Goal: Task Accomplishment & Management: Complete application form

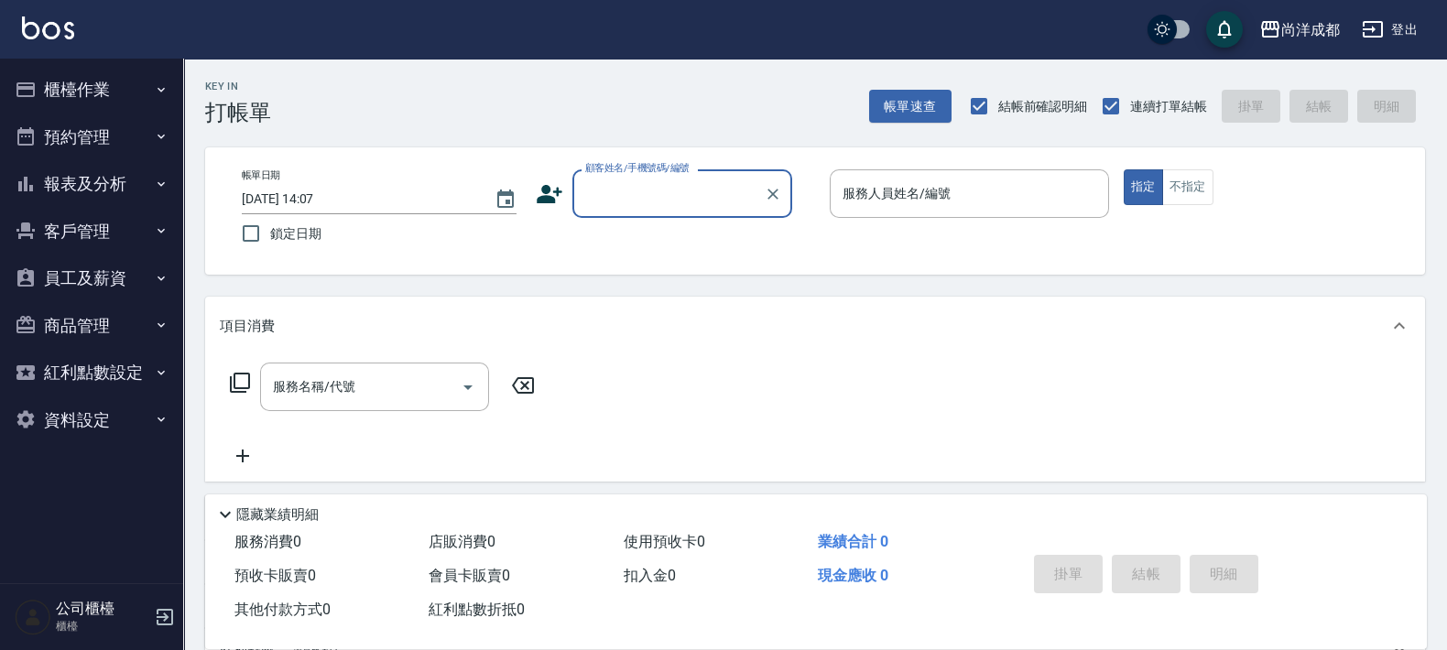
click at [78, 83] on button "櫃檯作業" at bounding box center [91, 90] width 169 height 48
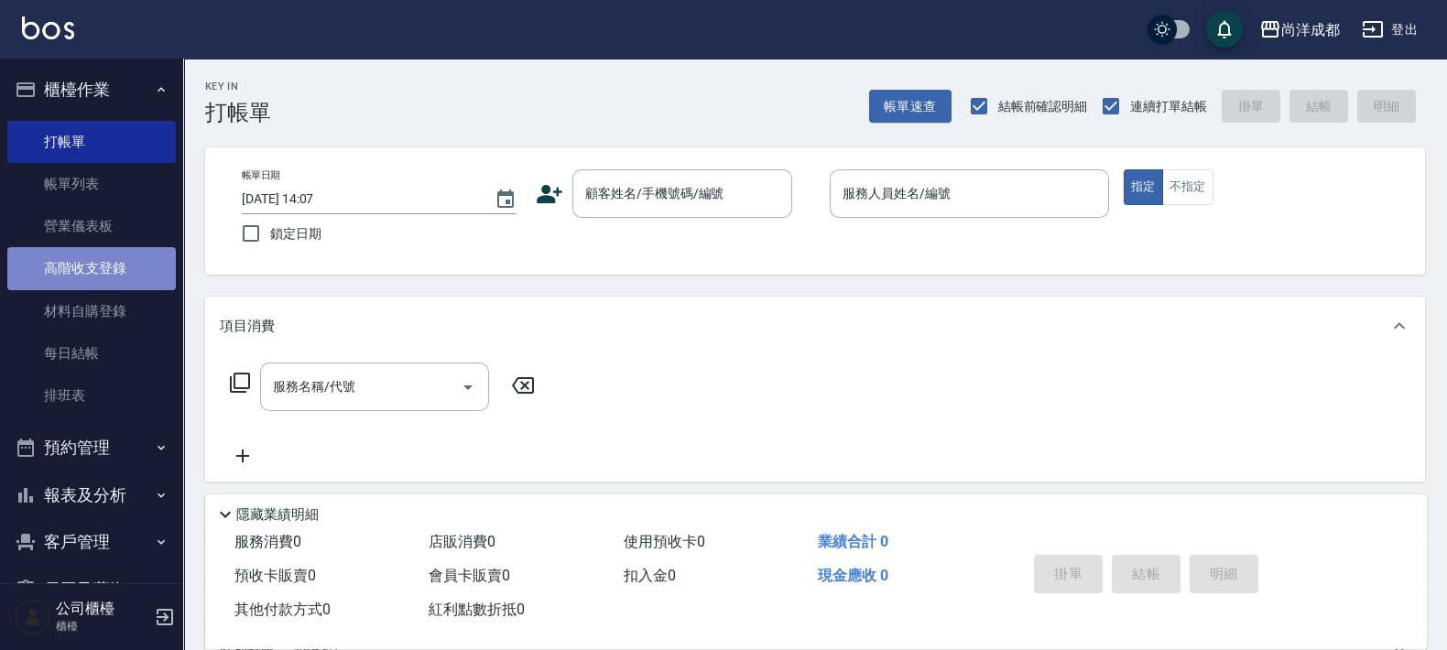
click at [111, 260] on link "高階收支登錄" at bounding box center [91, 268] width 169 height 42
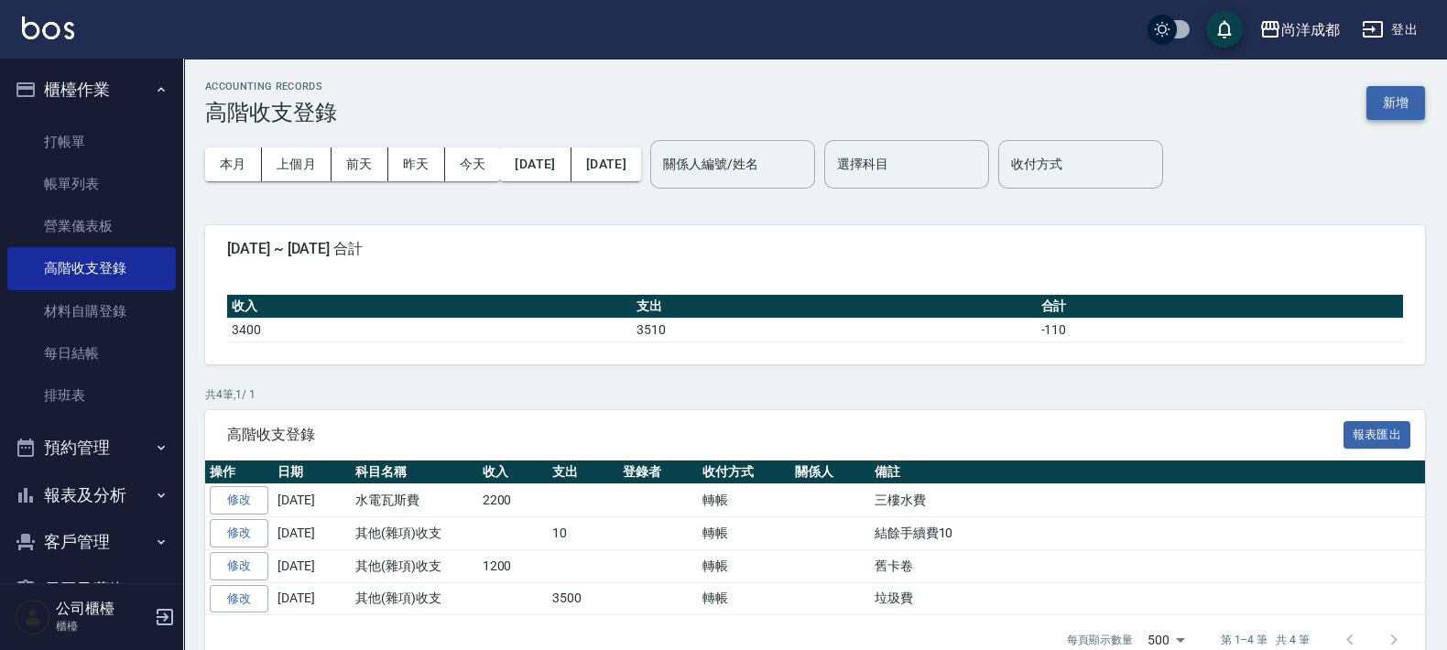
click at [1375, 101] on button "新增" at bounding box center [1395, 103] width 59 height 34
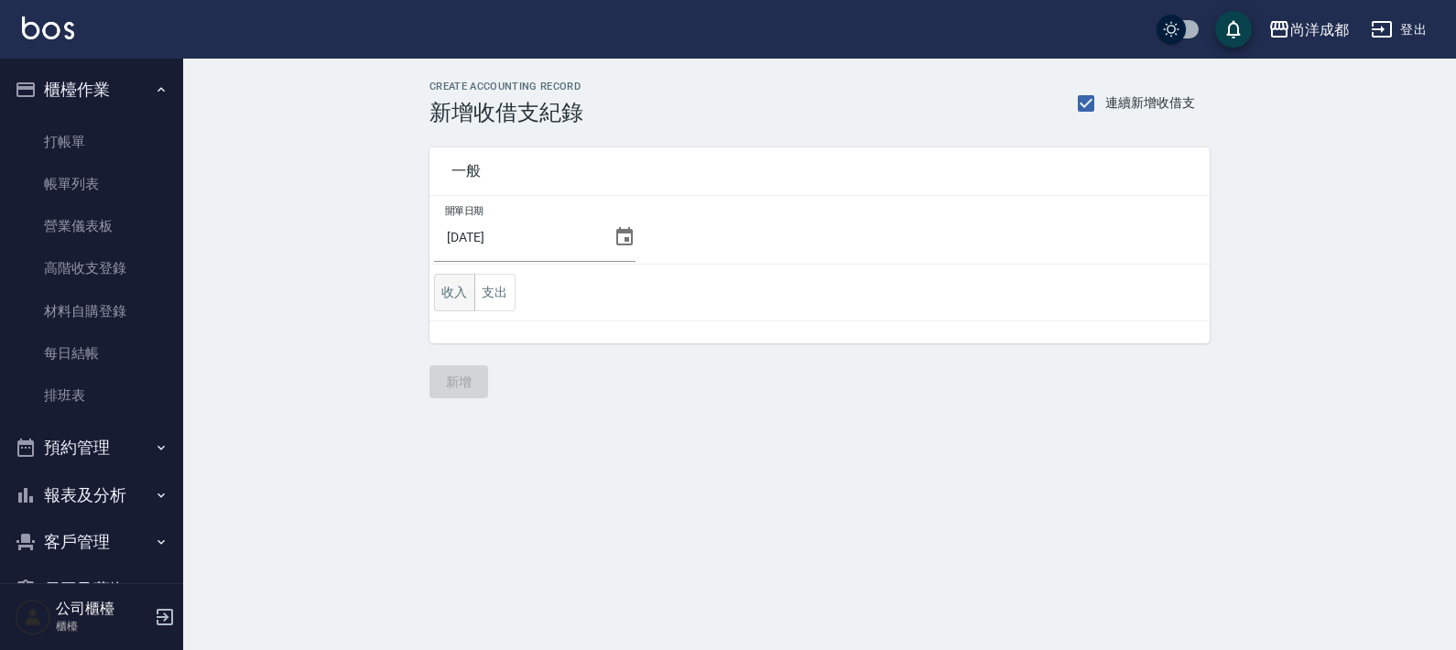
click at [453, 289] on button "收入" at bounding box center [454, 293] width 41 height 38
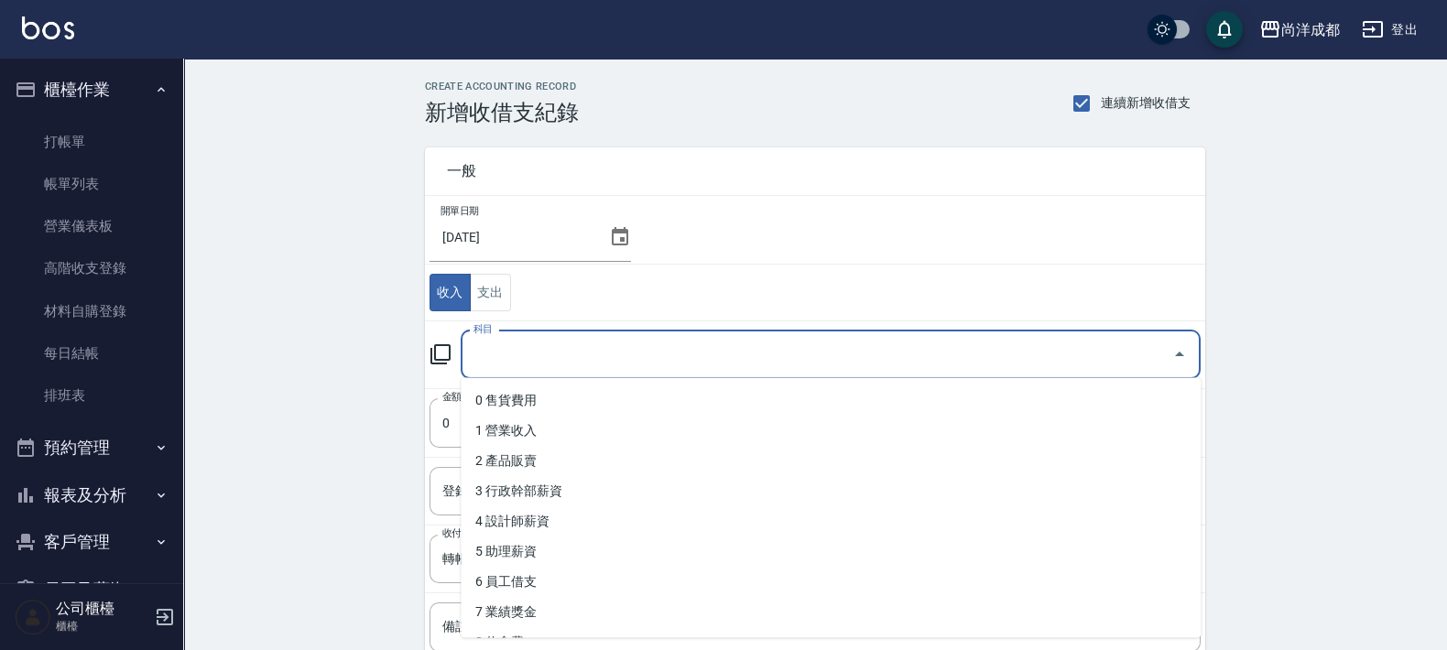
click at [686, 347] on input "科目" at bounding box center [817, 355] width 696 height 32
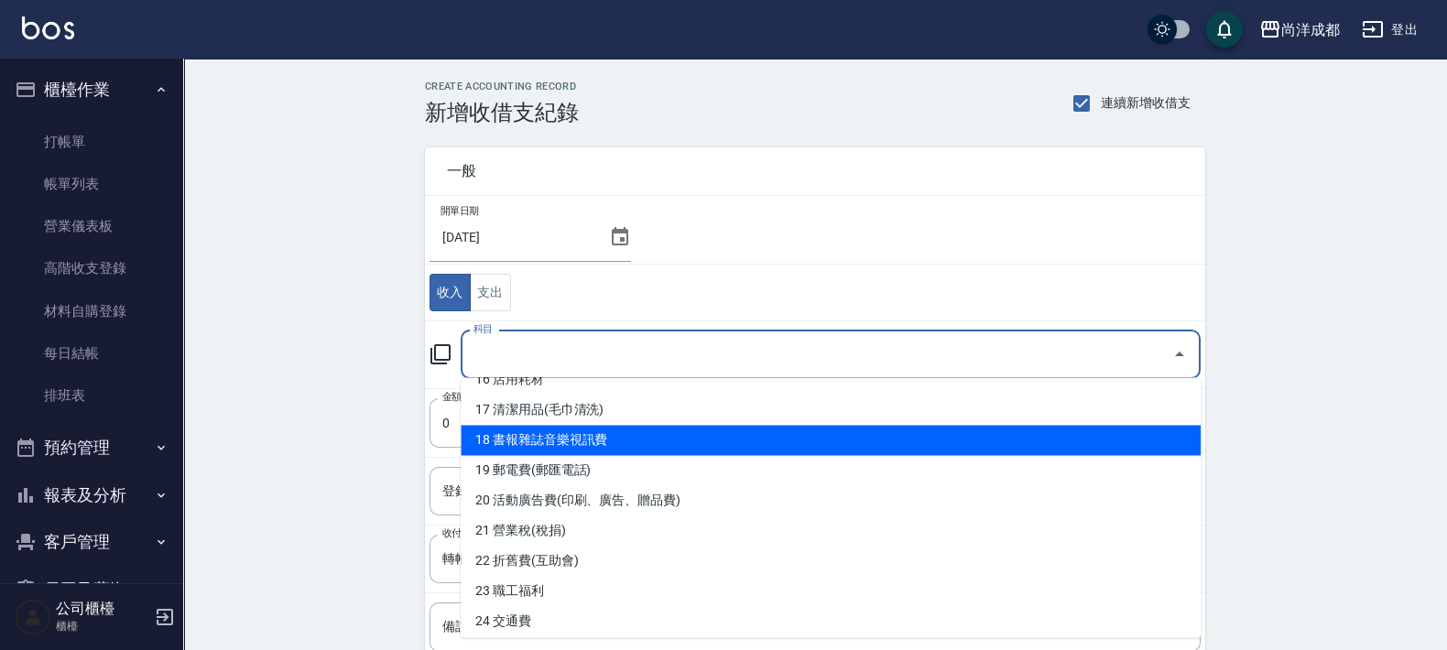
scroll to position [572, 0]
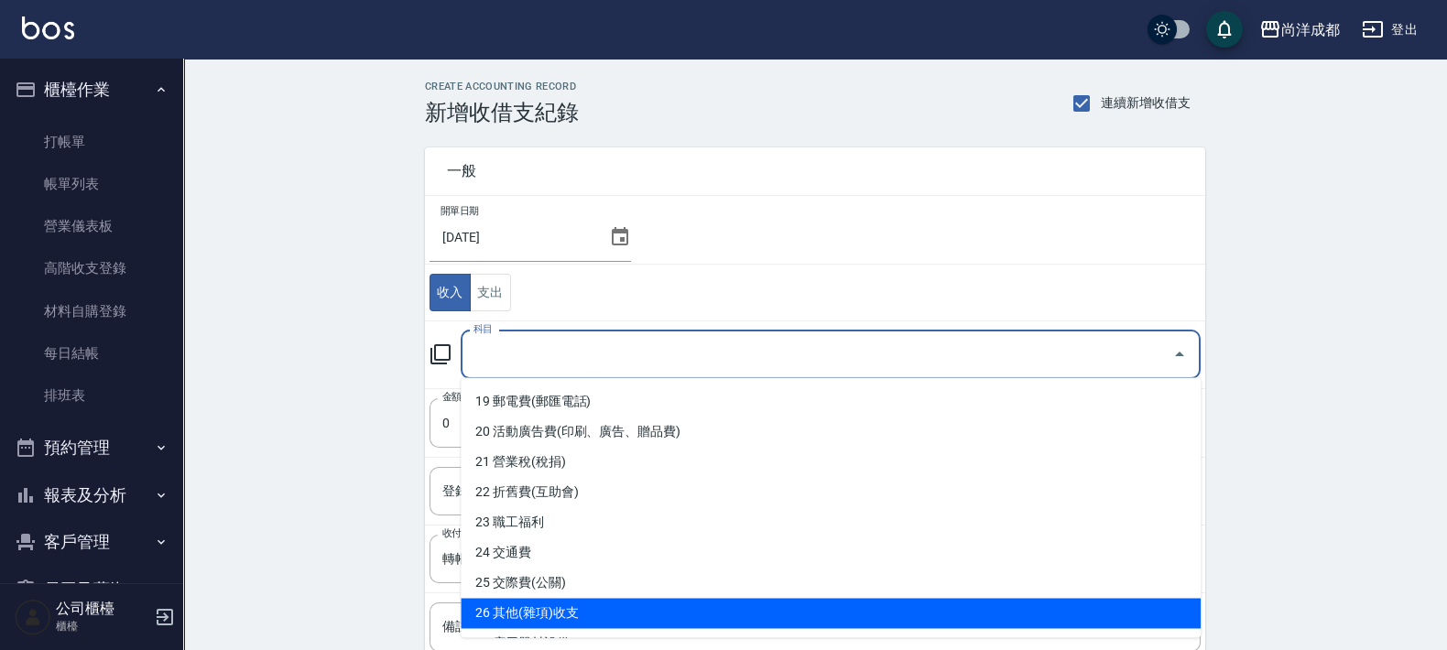
click at [843, 614] on li "26 其他(雜項)收支" at bounding box center [831, 614] width 740 height 30
type input "26 其他(雜項)收支"
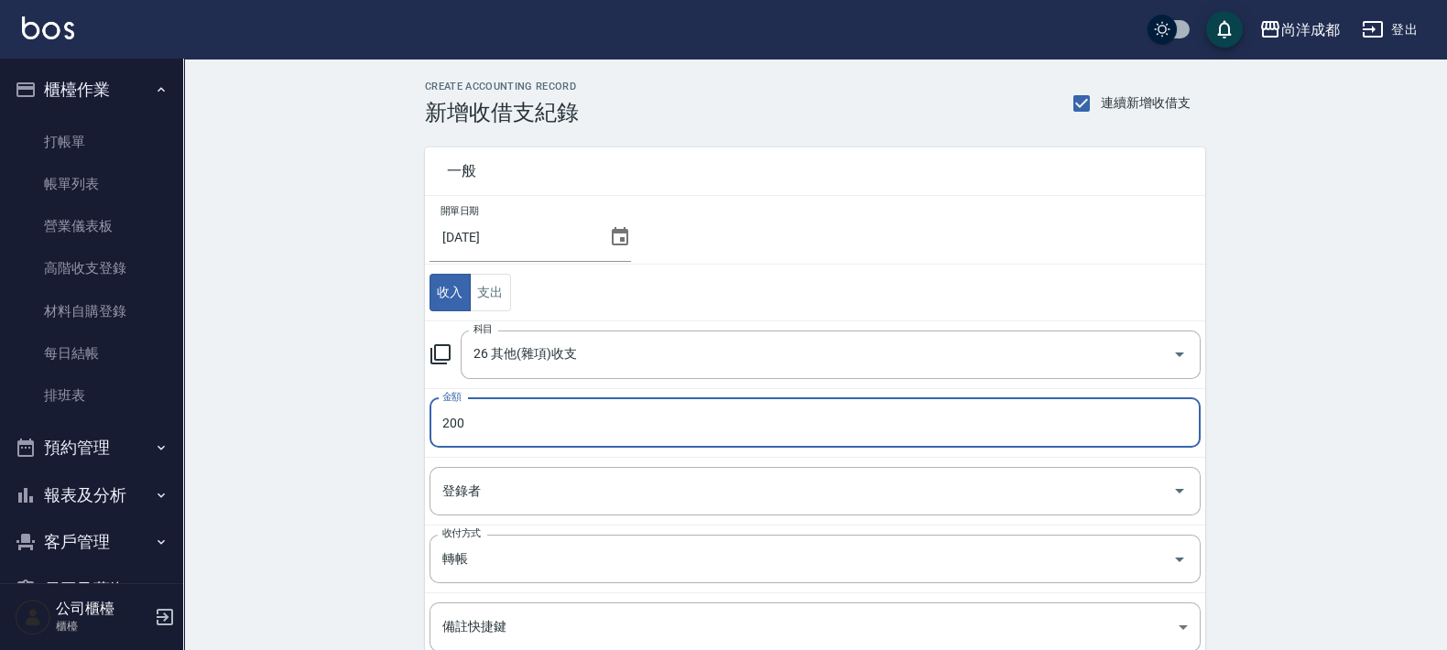
type input "200"
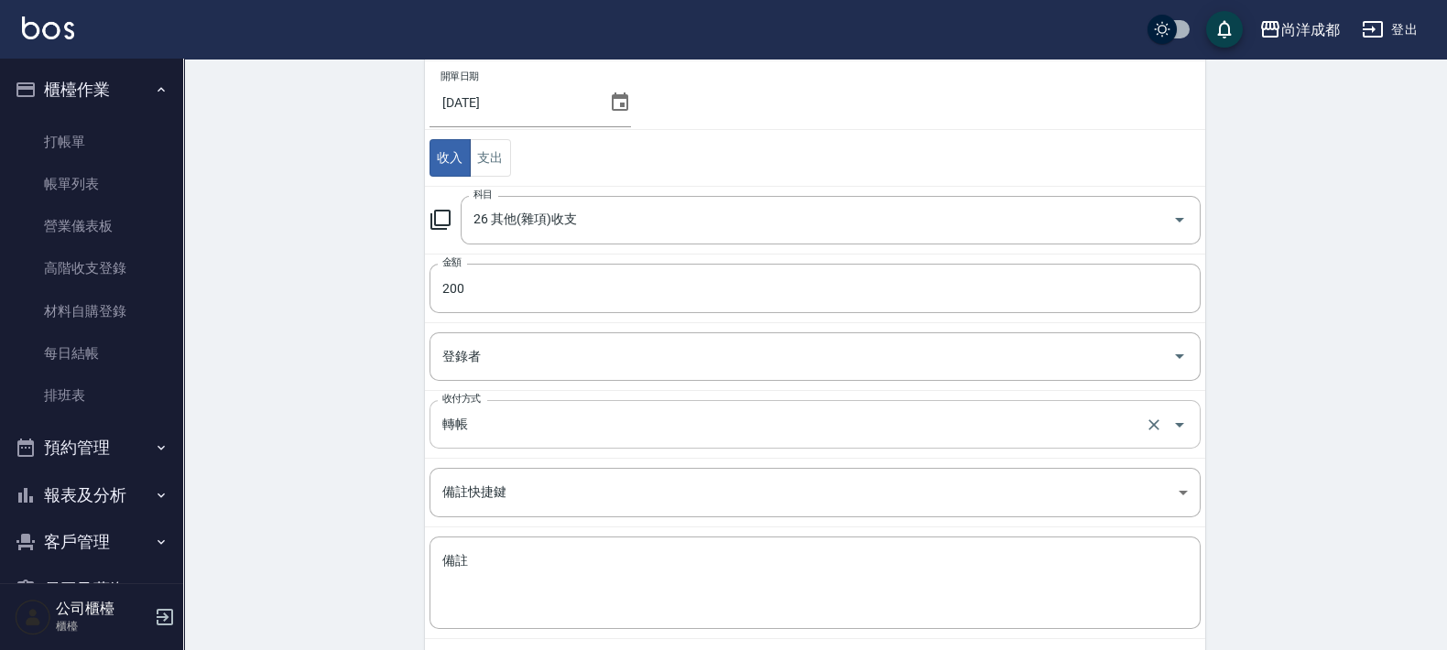
scroll to position [221, 0]
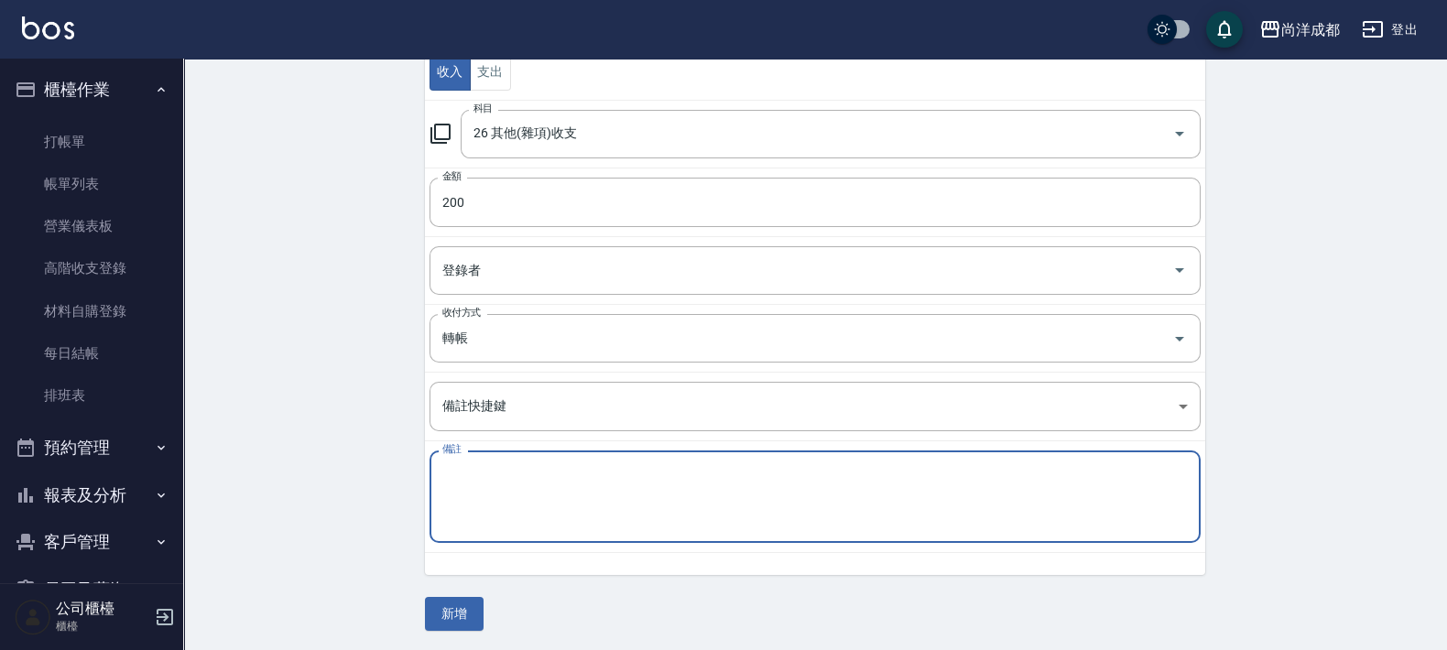
click at [806, 521] on textarea "備註" at bounding box center [814, 497] width 745 height 62
type textarea "AT25助理支援"
click at [451, 609] on button "新增" at bounding box center [454, 614] width 59 height 34
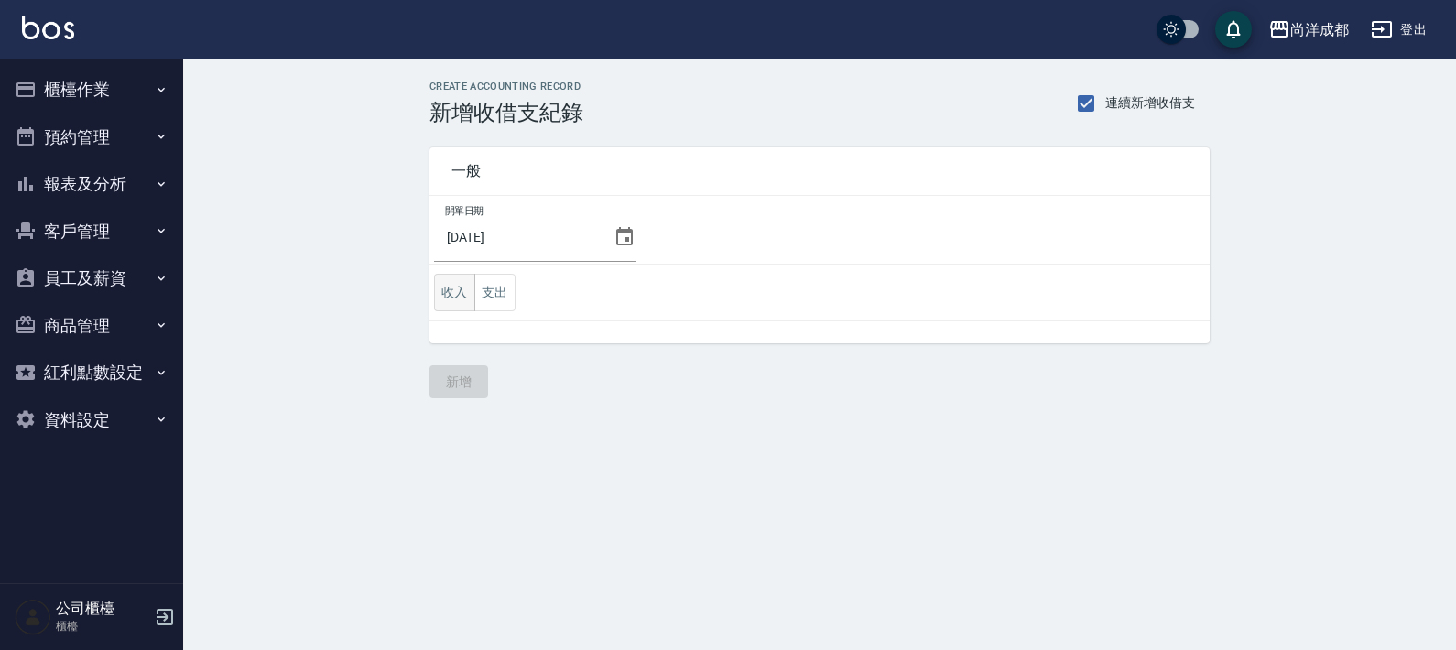
click at [444, 295] on button "收入" at bounding box center [454, 293] width 41 height 38
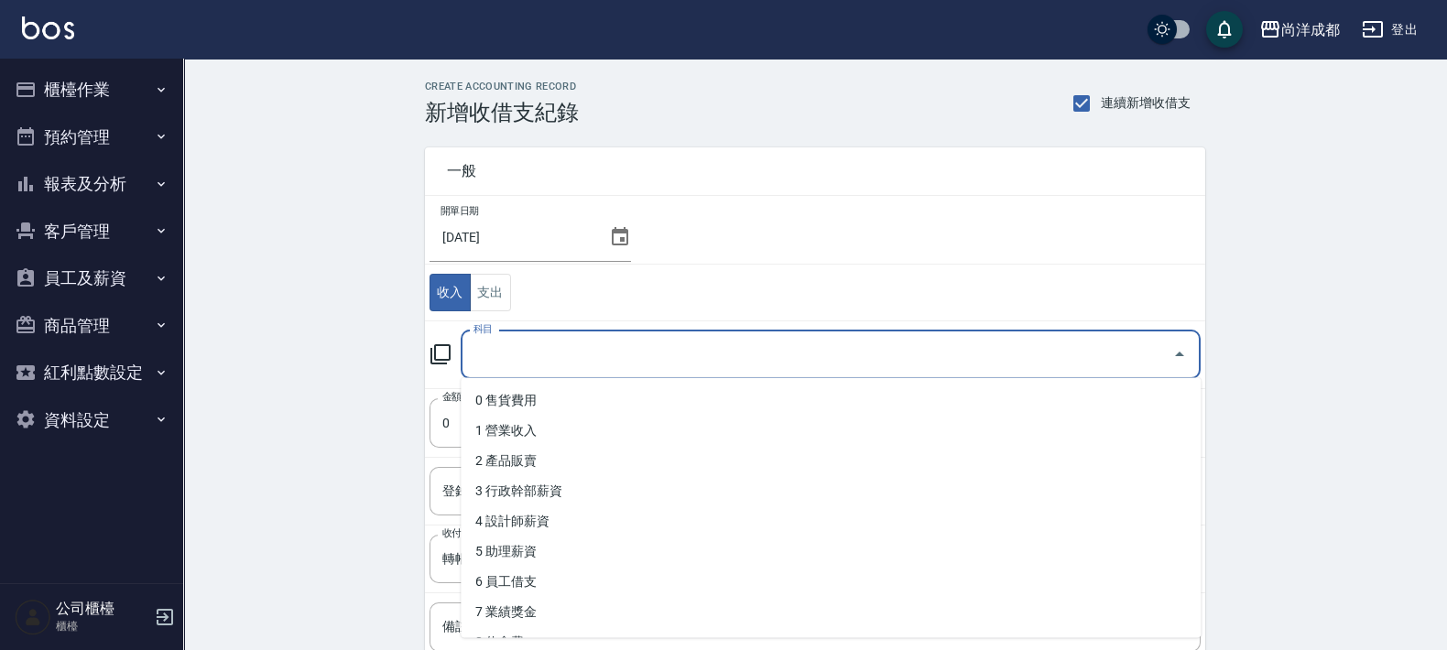
click at [811, 349] on input "科目" at bounding box center [817, 355] width 696 height 32
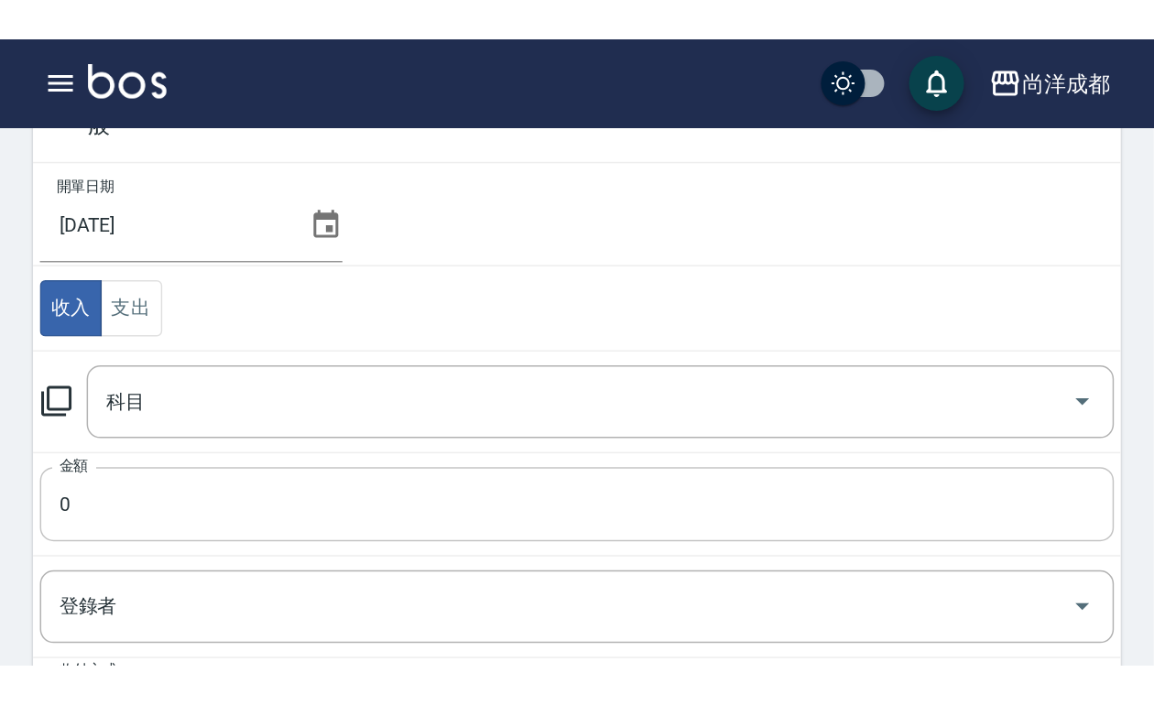
scroll to position [113, 0]
